Goal: Find specific page/section: Find specific page/section

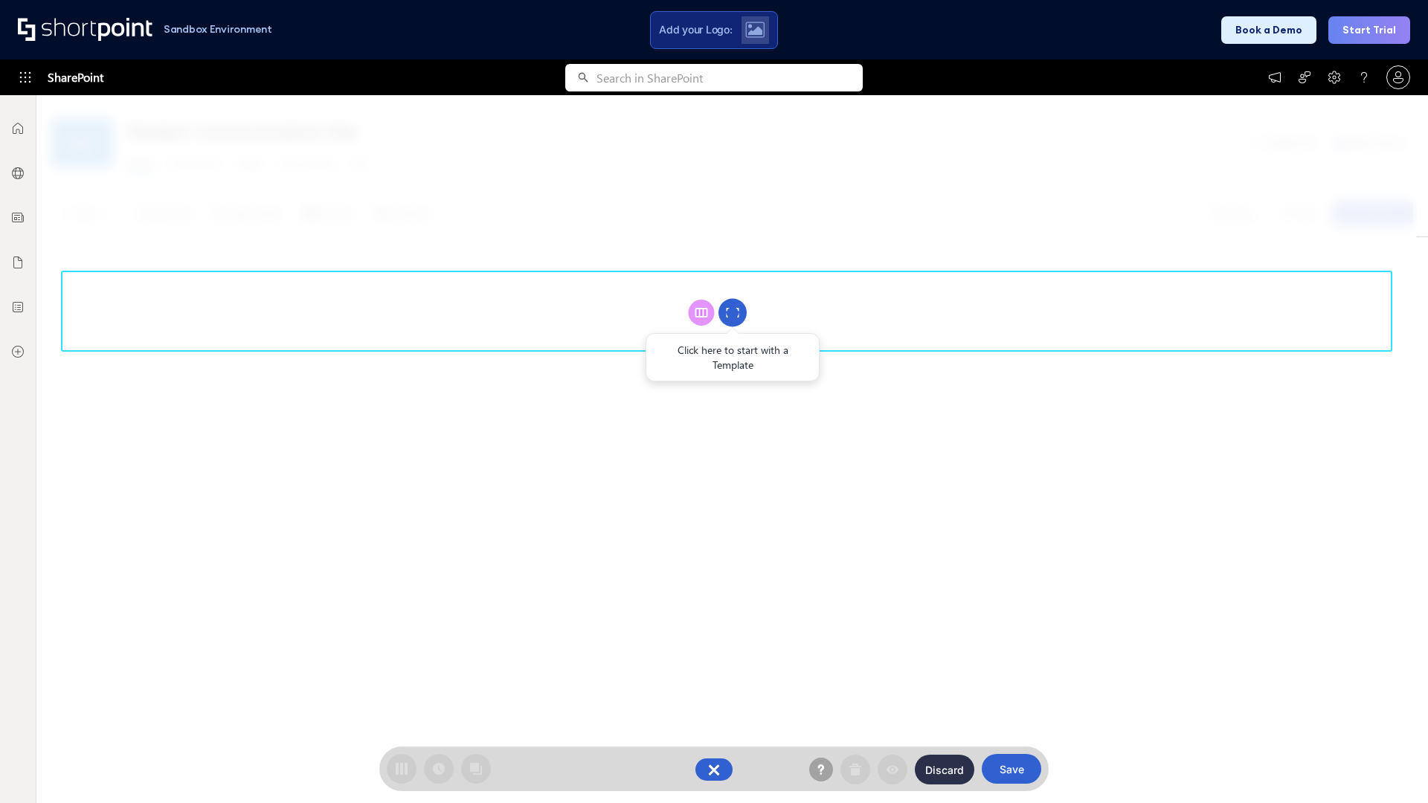
click at [733, 312] on circle at bounding box center [732, 313] width 28 height 28
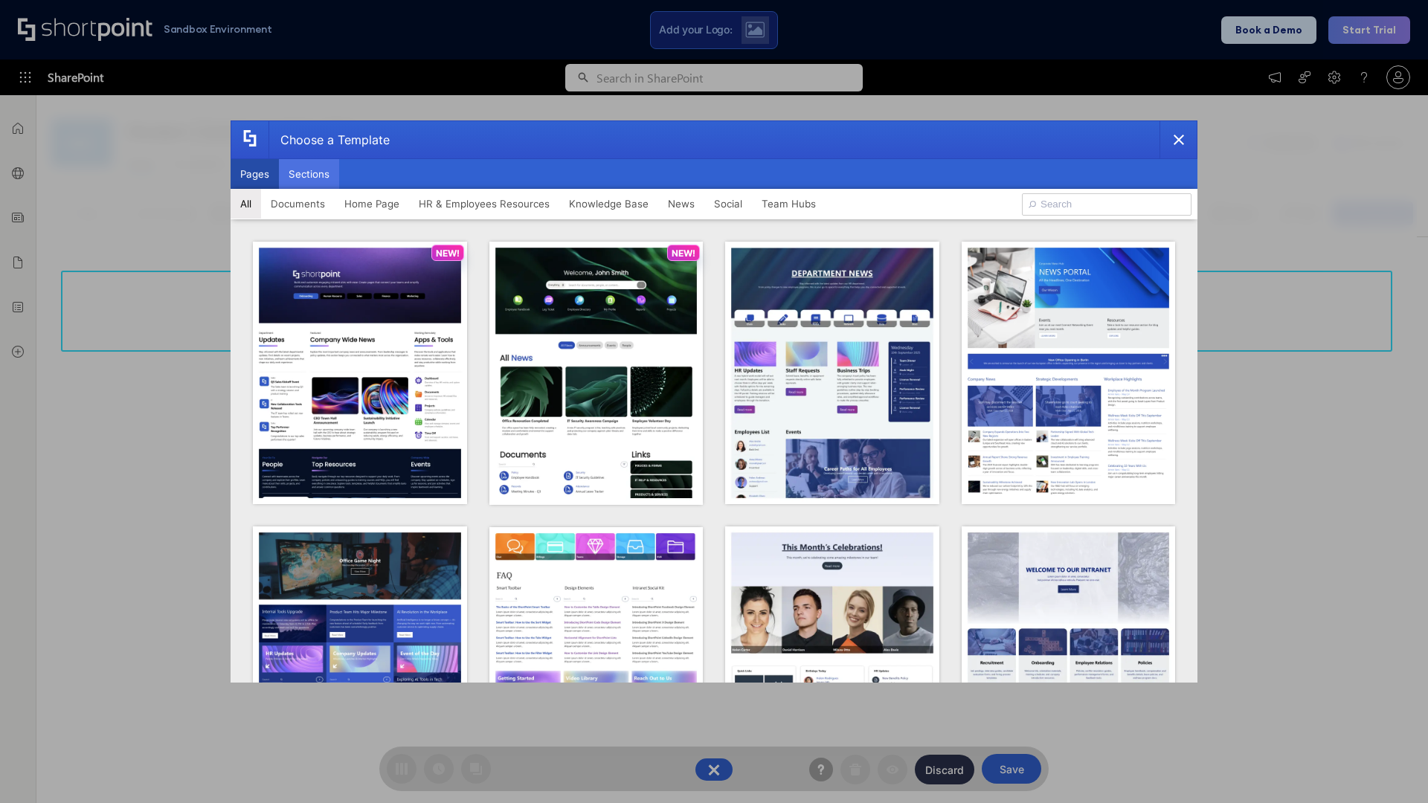
click at [309, 174] on button "Sections" at bounding box center [309, 174] width 60 height 30
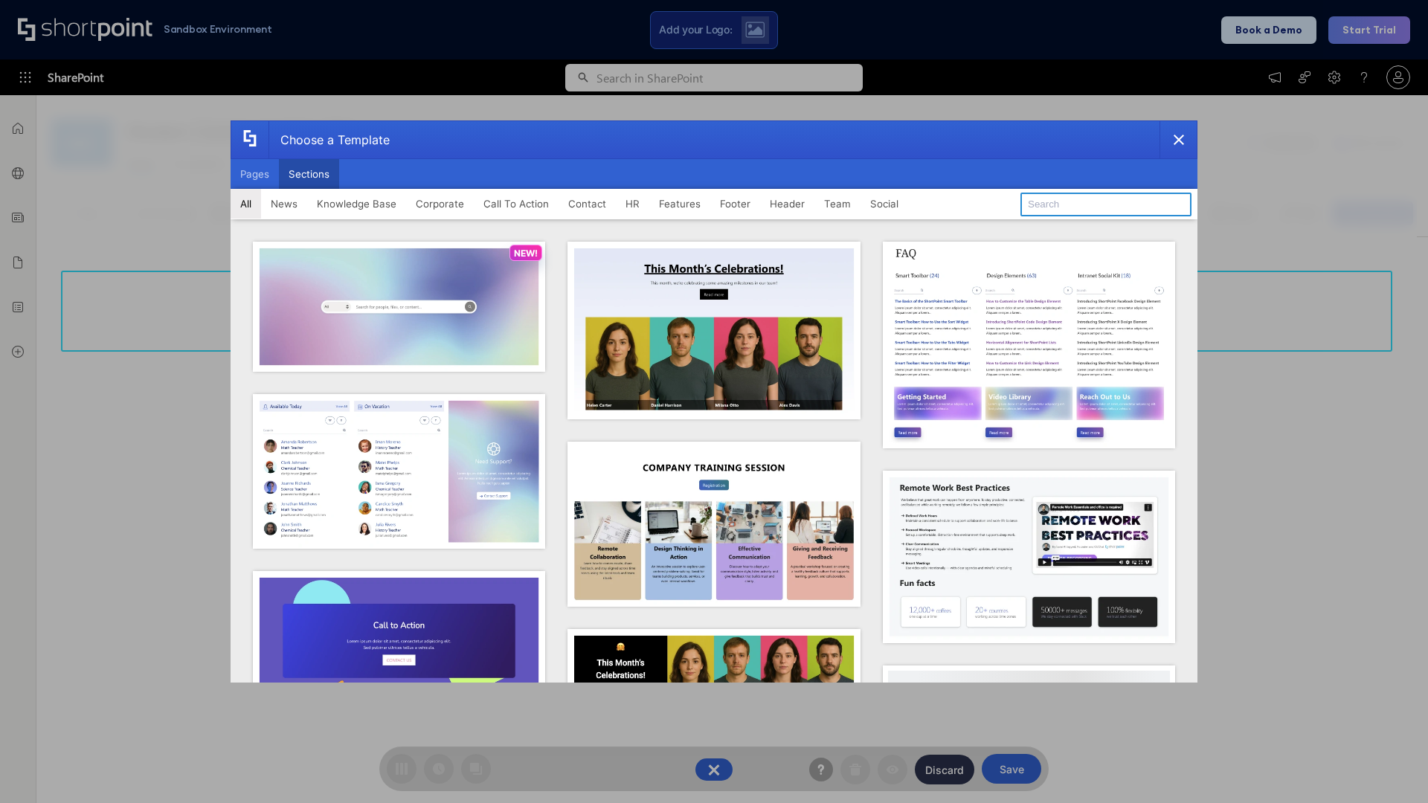
type input "Header 5"
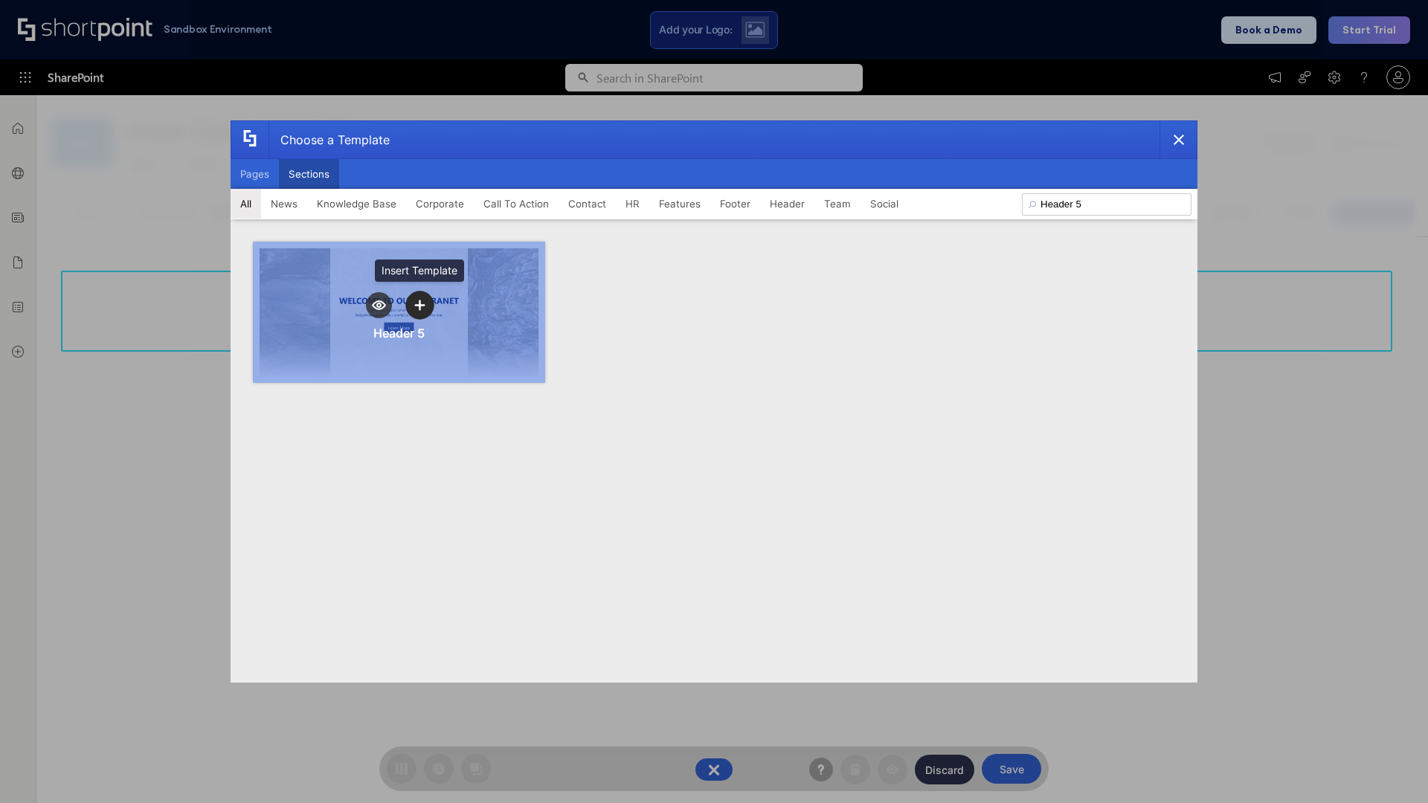
click at [419, 305] on icon "template selector" at bounding box center [419, 305] width 10 height 10
